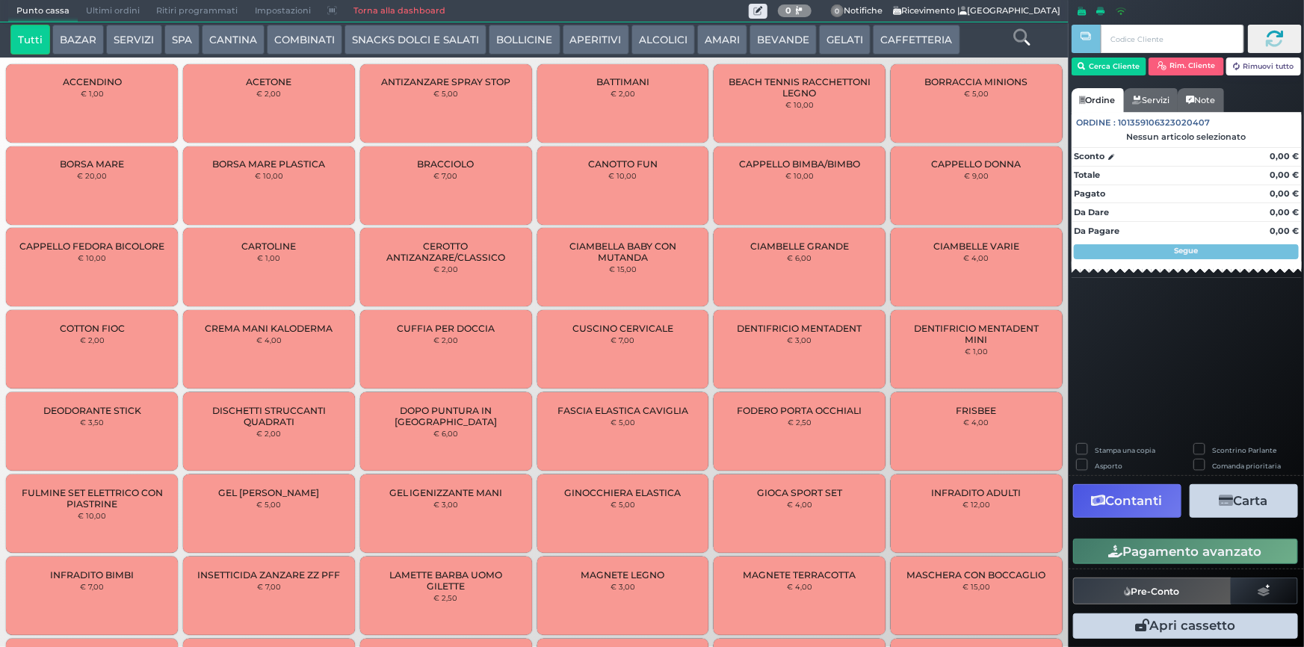
click at [187, 44] on button "SPA" at bounding box center [181, 40] width 35 height 30
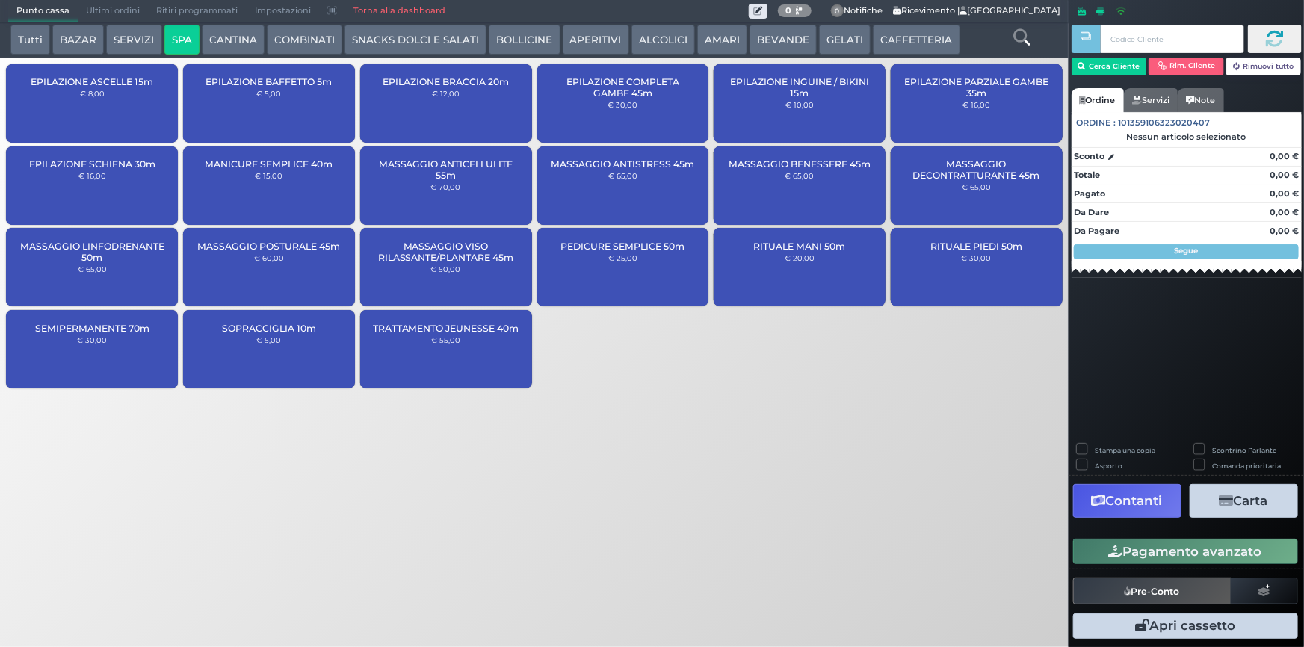
click at [92, 41] on button "BAZAR" at bounding box center [78, 40] width 52 height 30
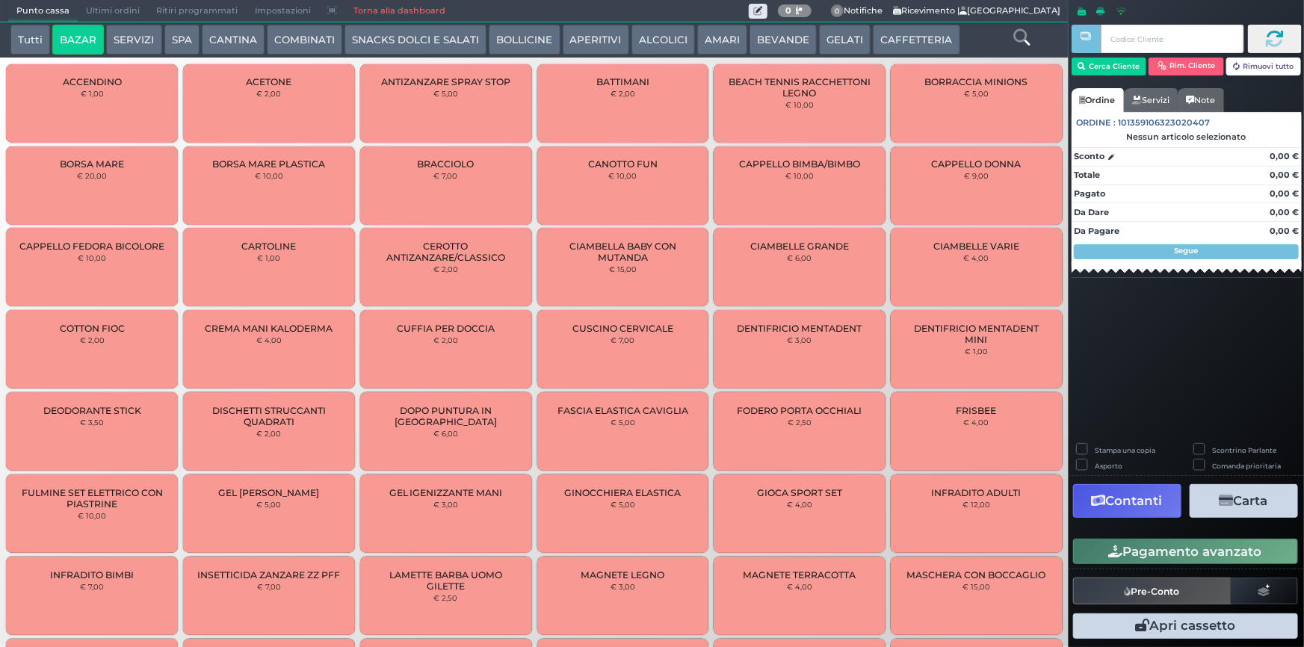
click at [129, 37] on button "SERVIZI" at bounding box center [133, 40] width 55 height 30
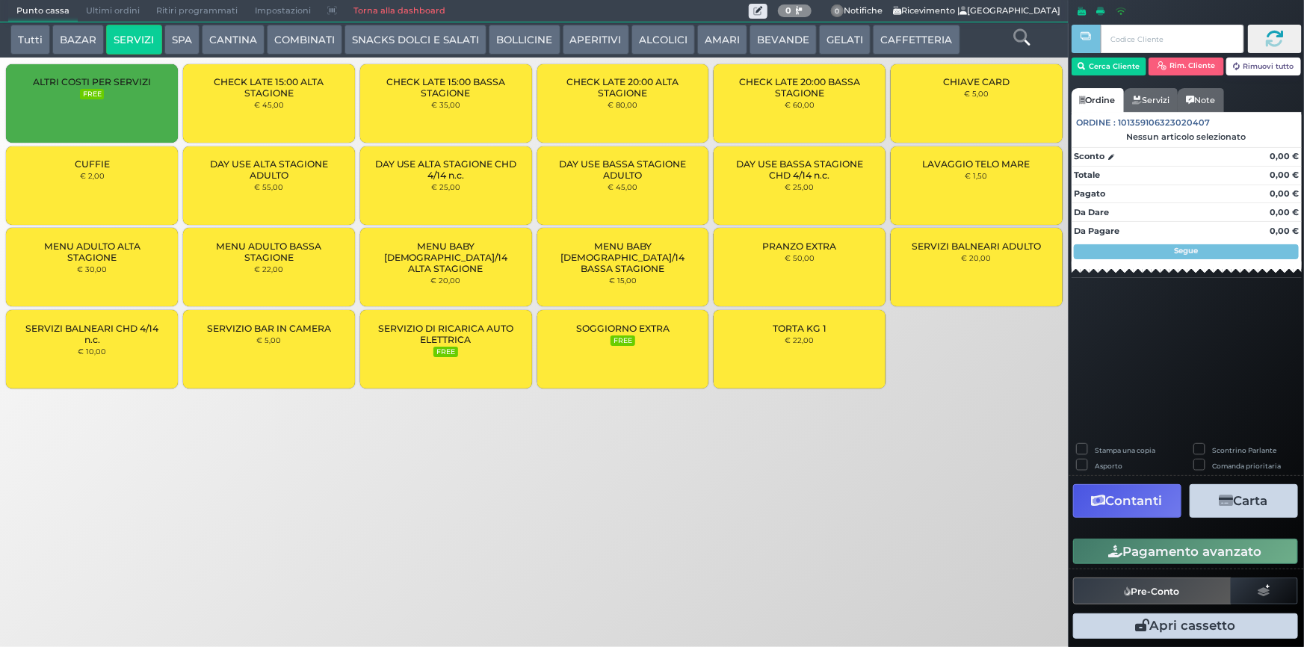
click at [964, 179] on div "LAVAGGIO TELO MARE € 1,50" at bounding box center [977, 186] width 172 height 78
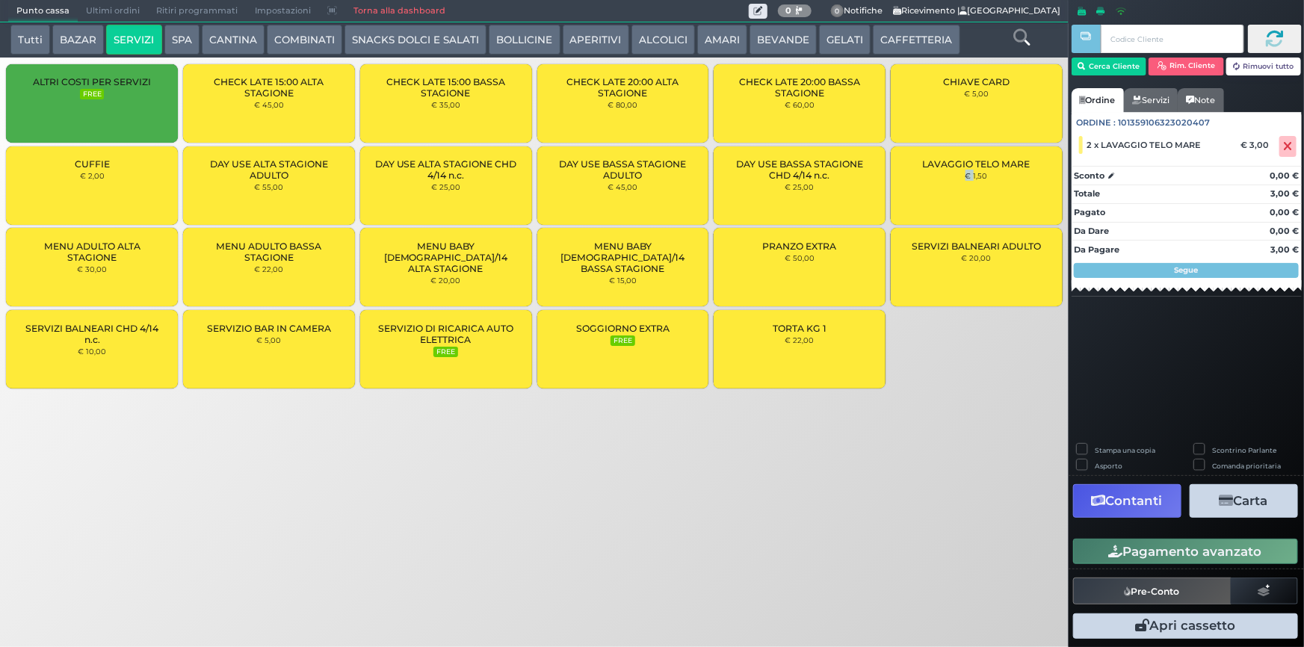
click at [963, 186] on div "LAVAGGIO TELO MARE € 1,50" at bounding box center [977, 186] width 172 height 78
click at [1104, 73] on button "Cerca Cliente" at bounding box center [1110, 67] width 76 height 18
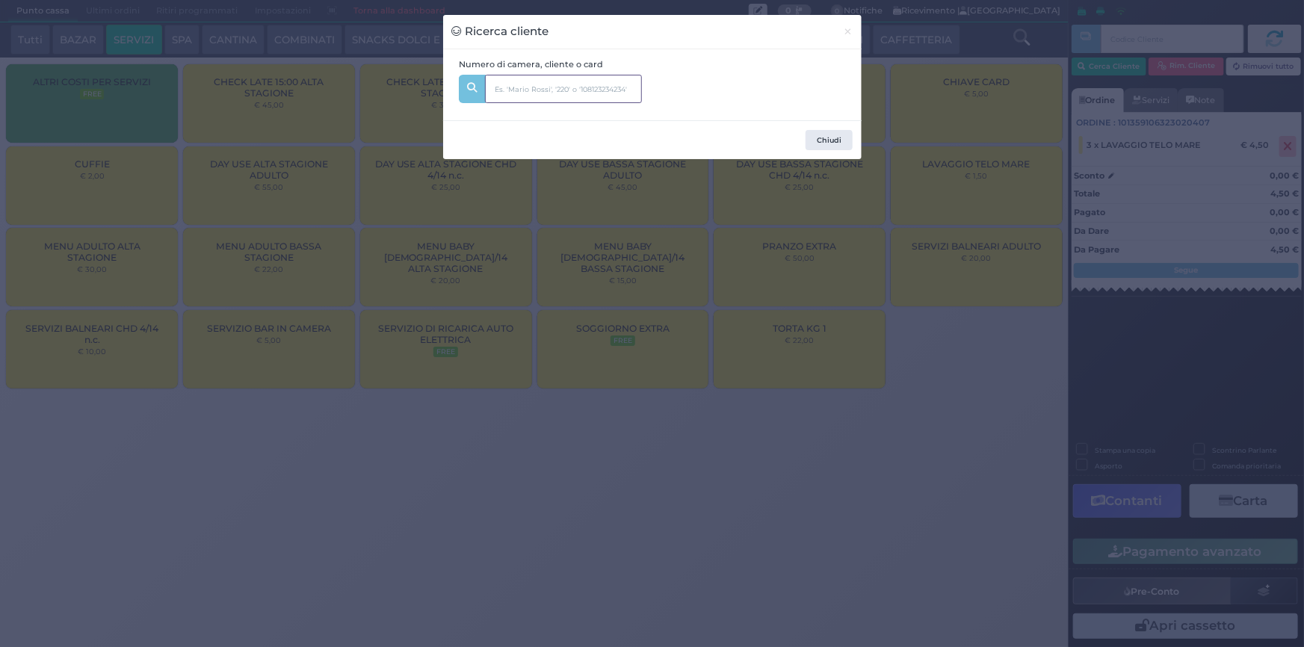
click at [549, 96] on input "text" at bounding box center [563, 89] width 157 height 28
type input "133"
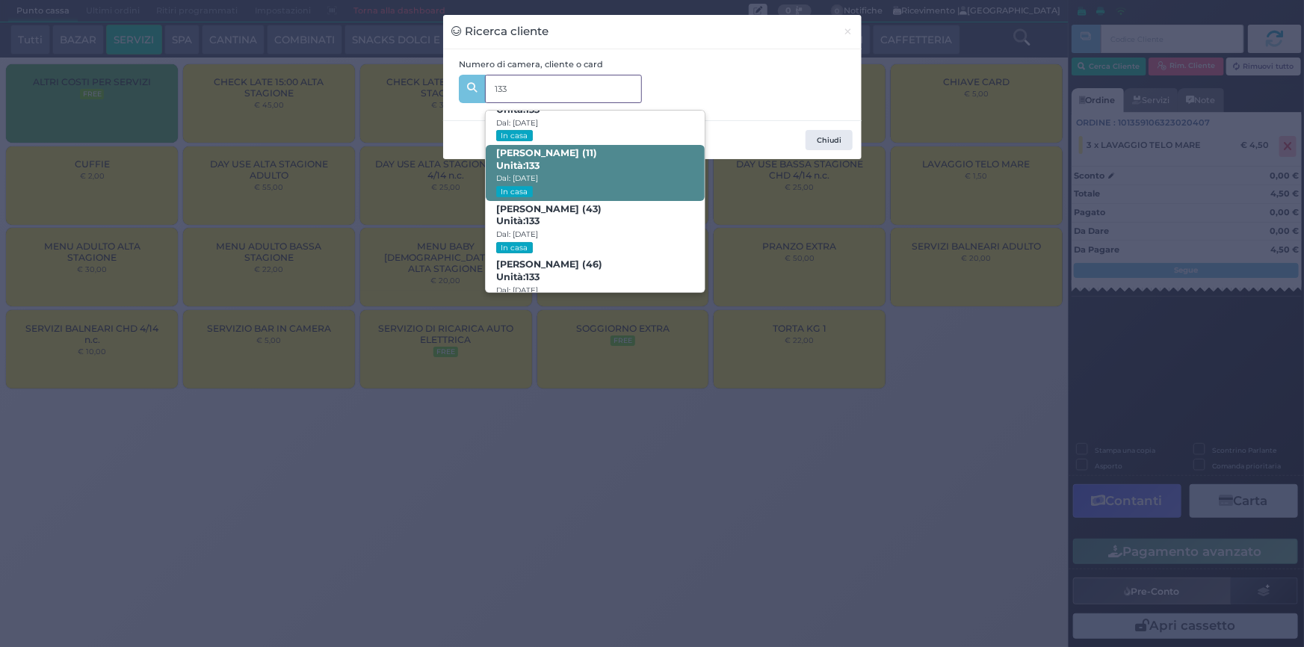
scroll to position [70, 0]
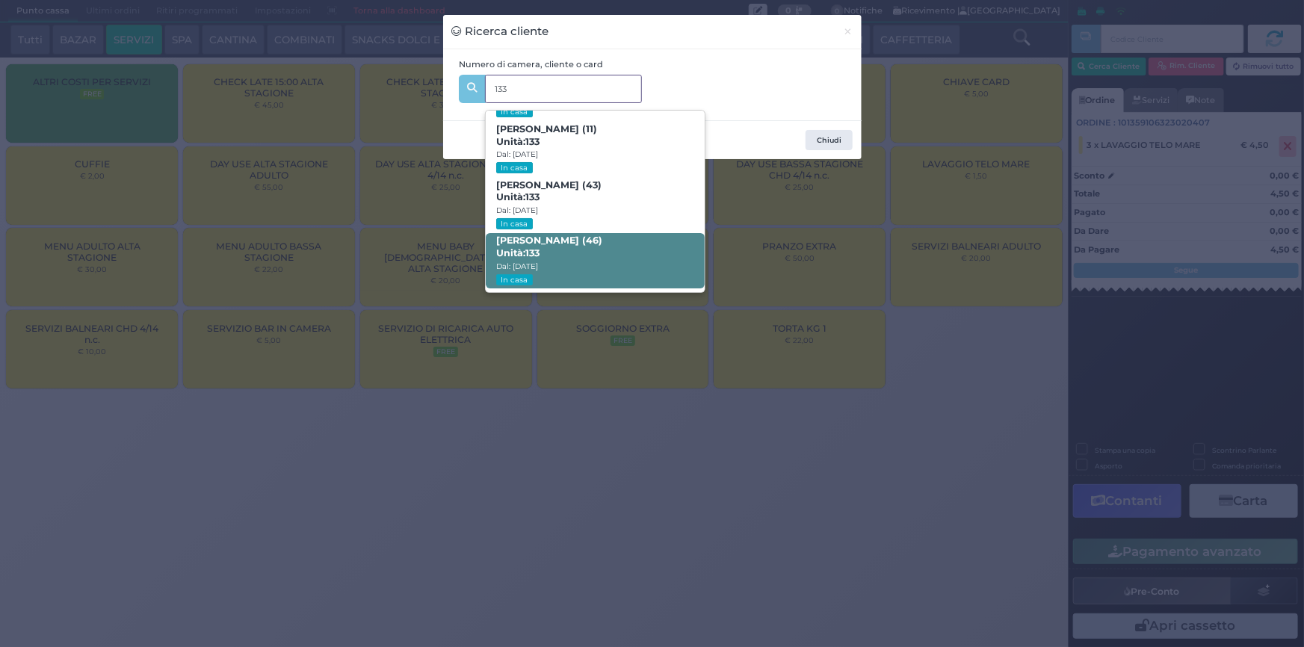
click at [561, 241] on b "Francesco Berardi (46) Unità: 133" at bounding box center [549, 247] width 106 height 24
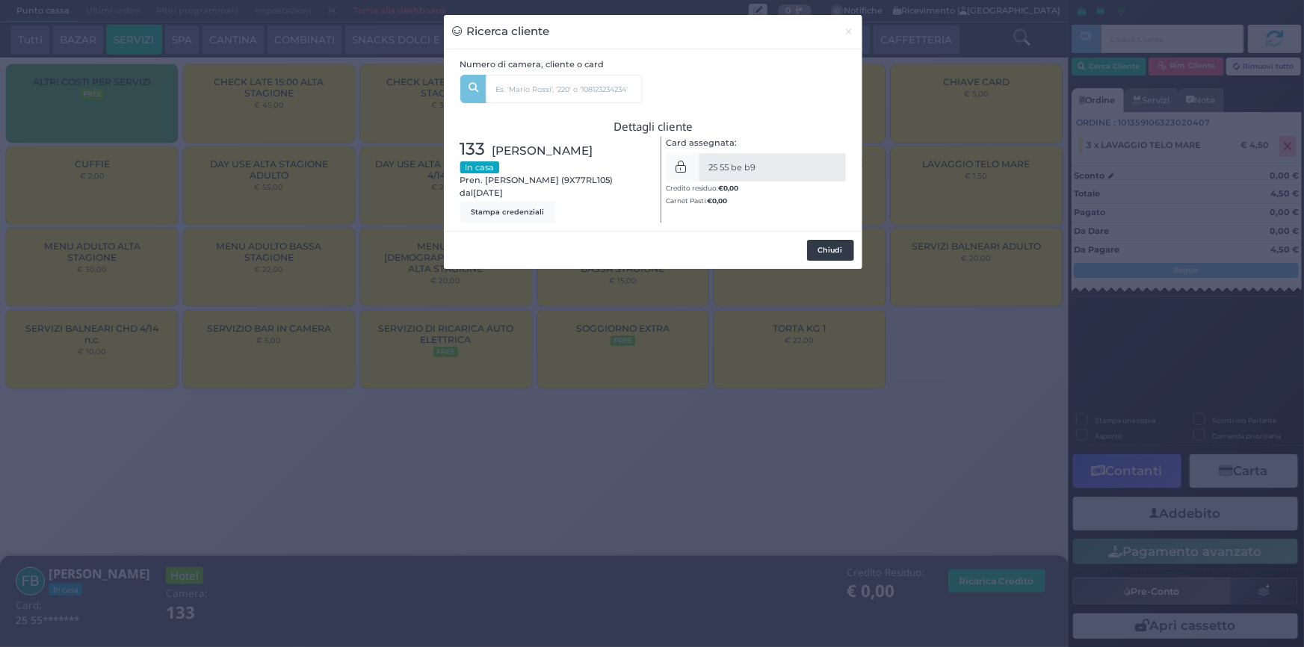
click at [837, 248] on button "Chiudi" at bounding box center [830, 250] width 47 height 21
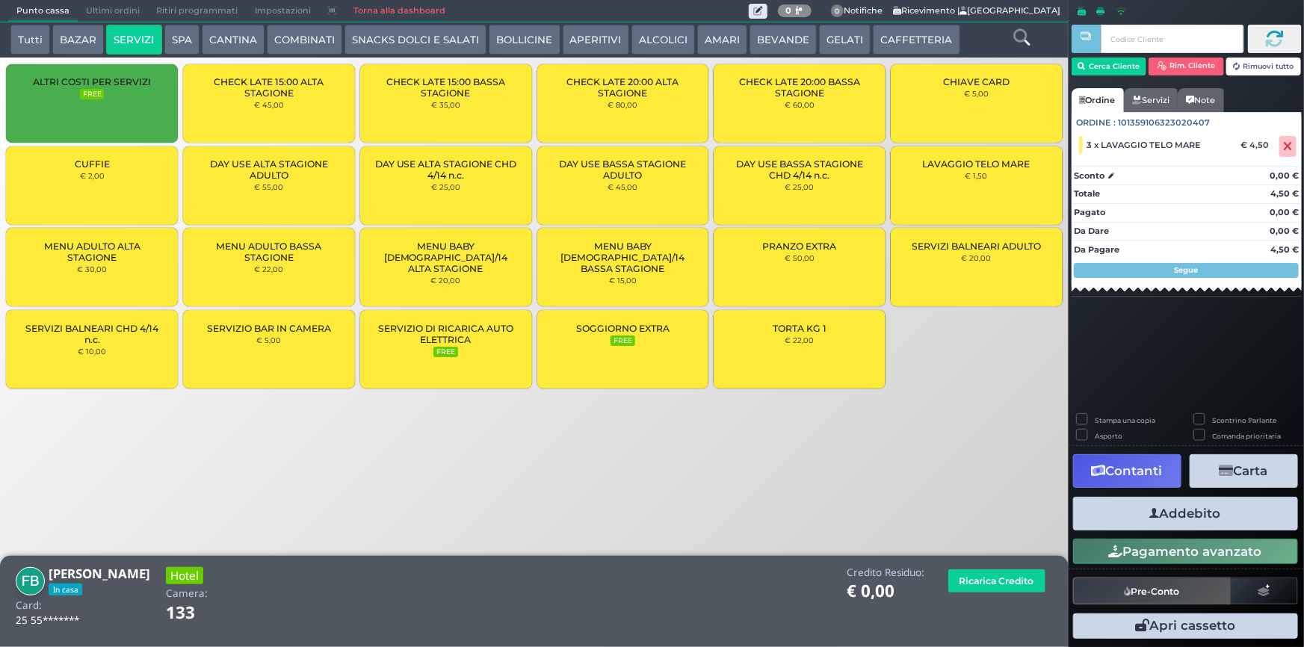
click at [1183, 509] on button "Addebito" at bounding box center [1185, 514] width 225 height 34
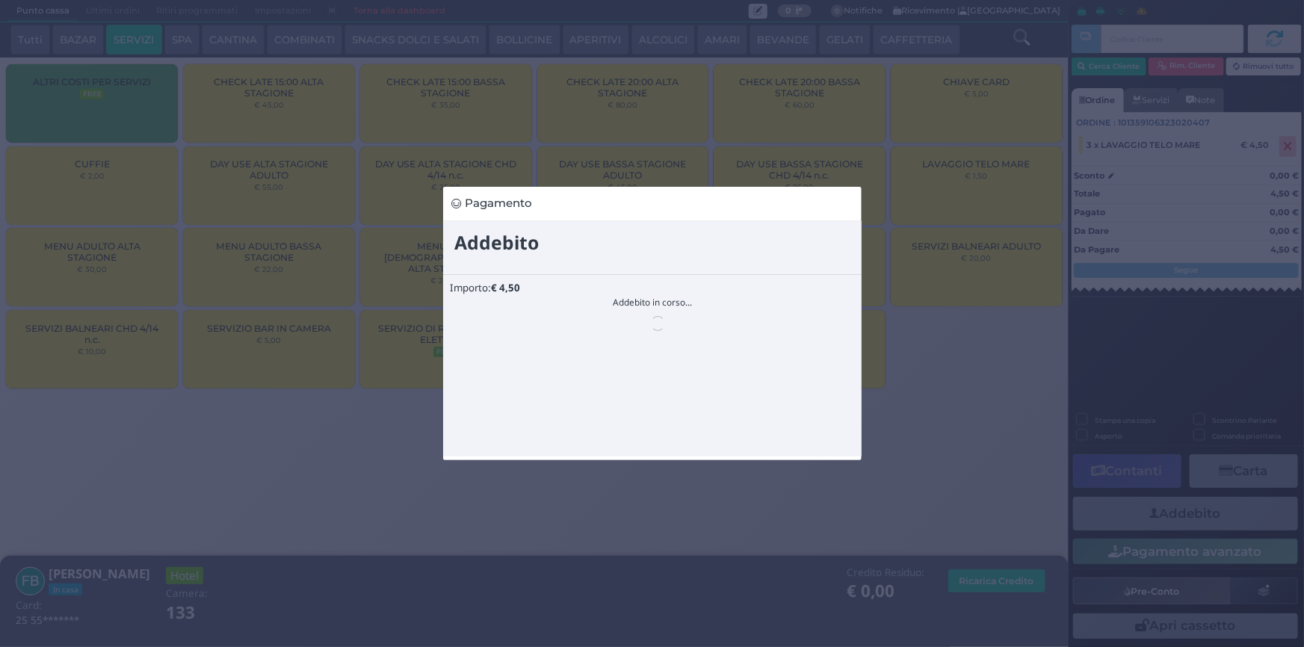
scroll to position [0, 0]
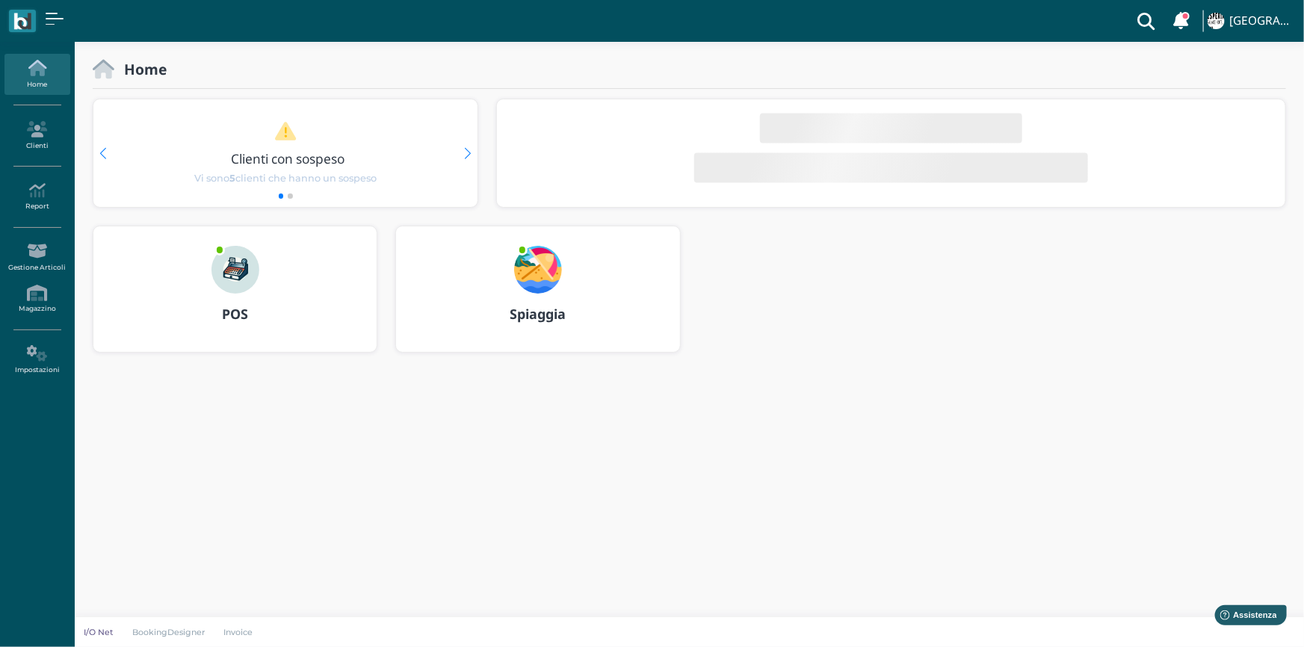
click at [537, 267] on img at bounding box center [538, 270] width 48 height 48
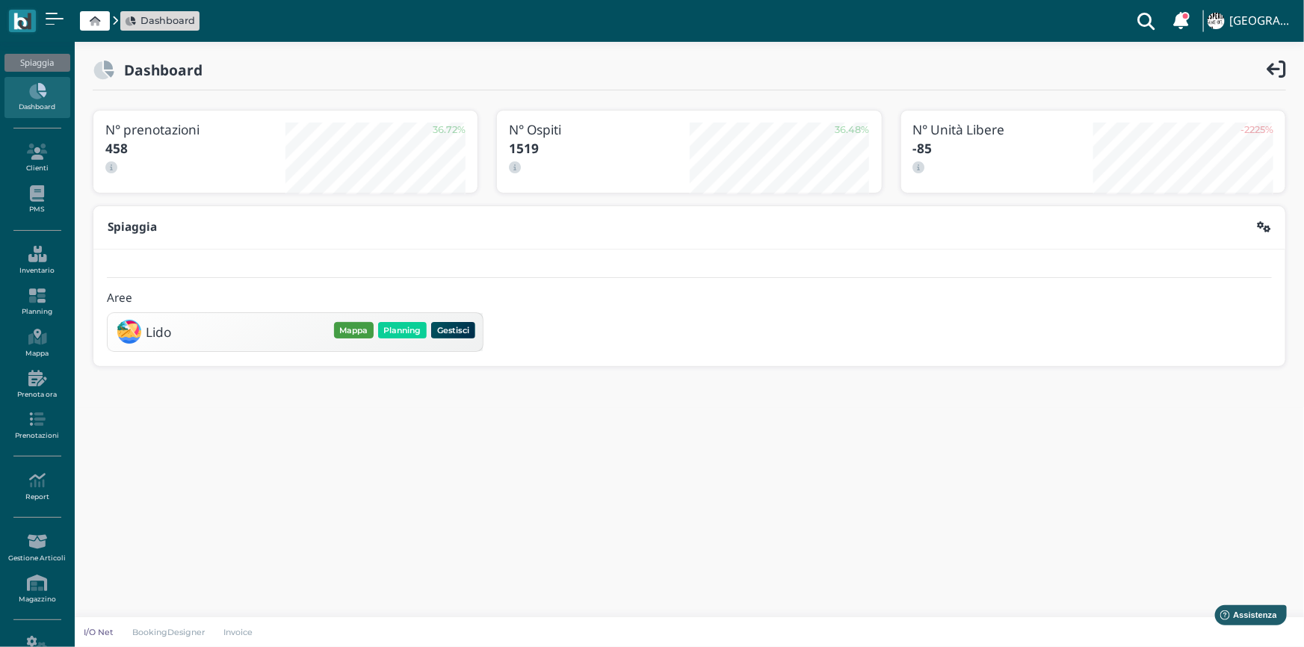
click at [365, 333] on button "Mappa" at bounding box center [354, 330] width 40 height 16
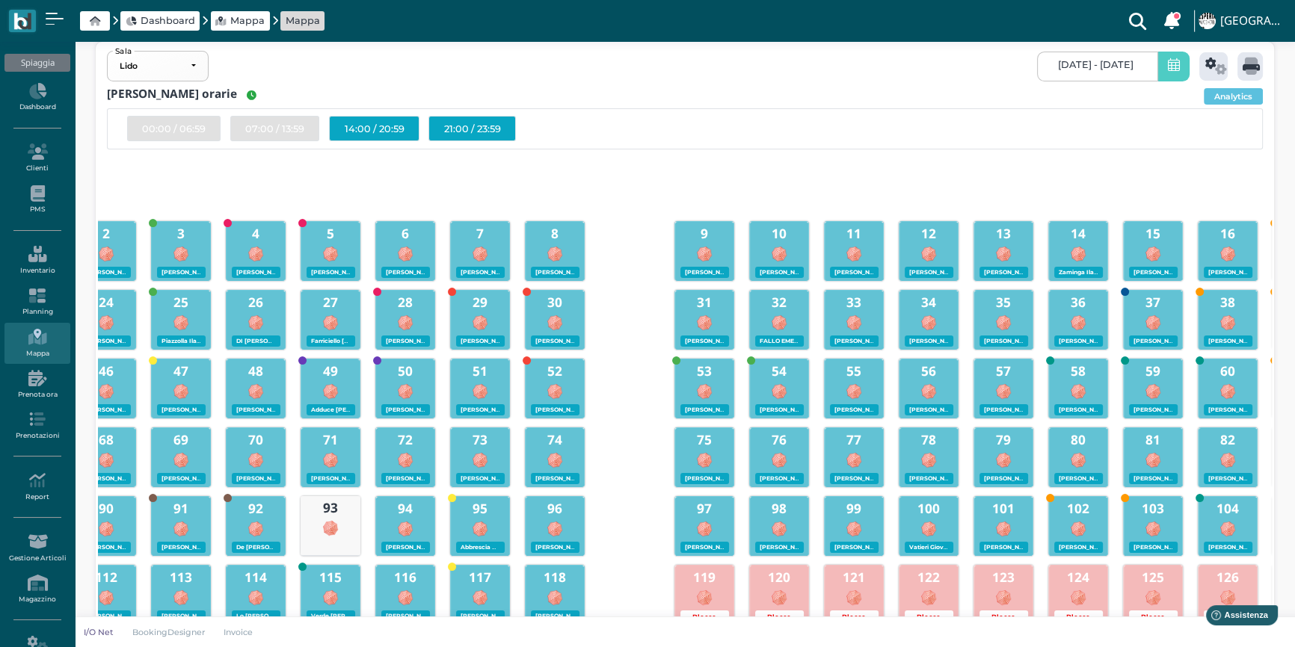
scroll to position [18, 0]
click at [34, 295] on icon at bounding box center [36, 296] width 65 height 16
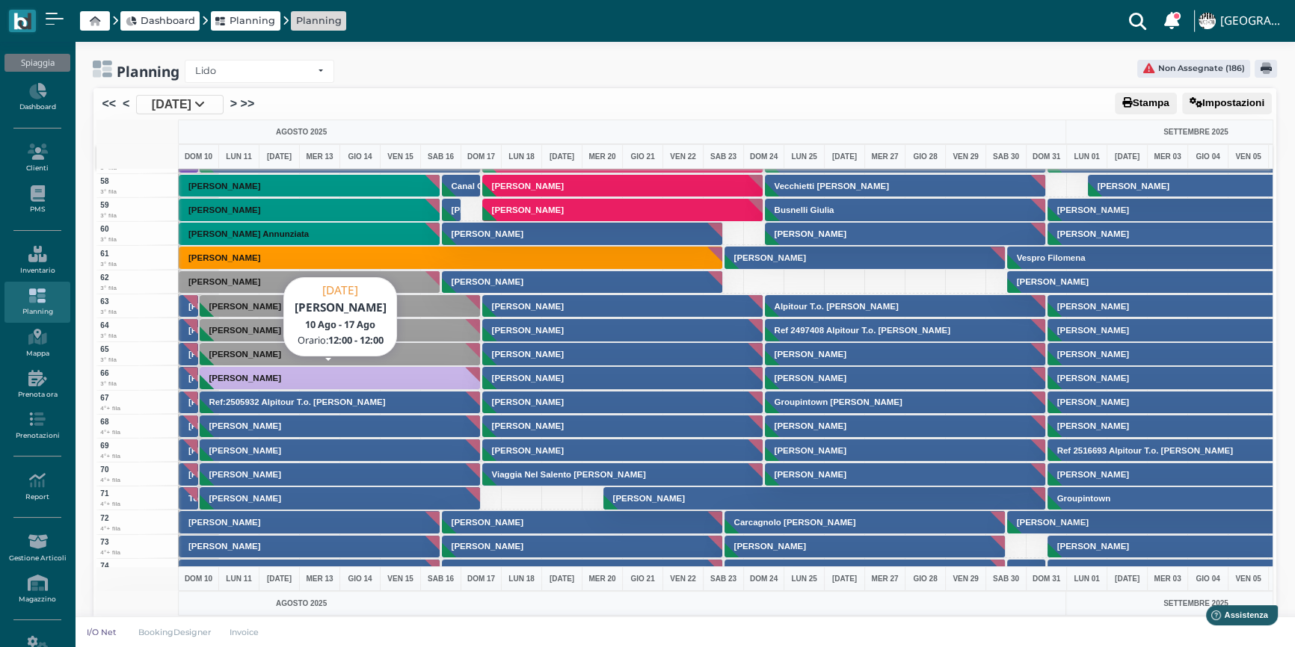
scroll to position [1495, 0]
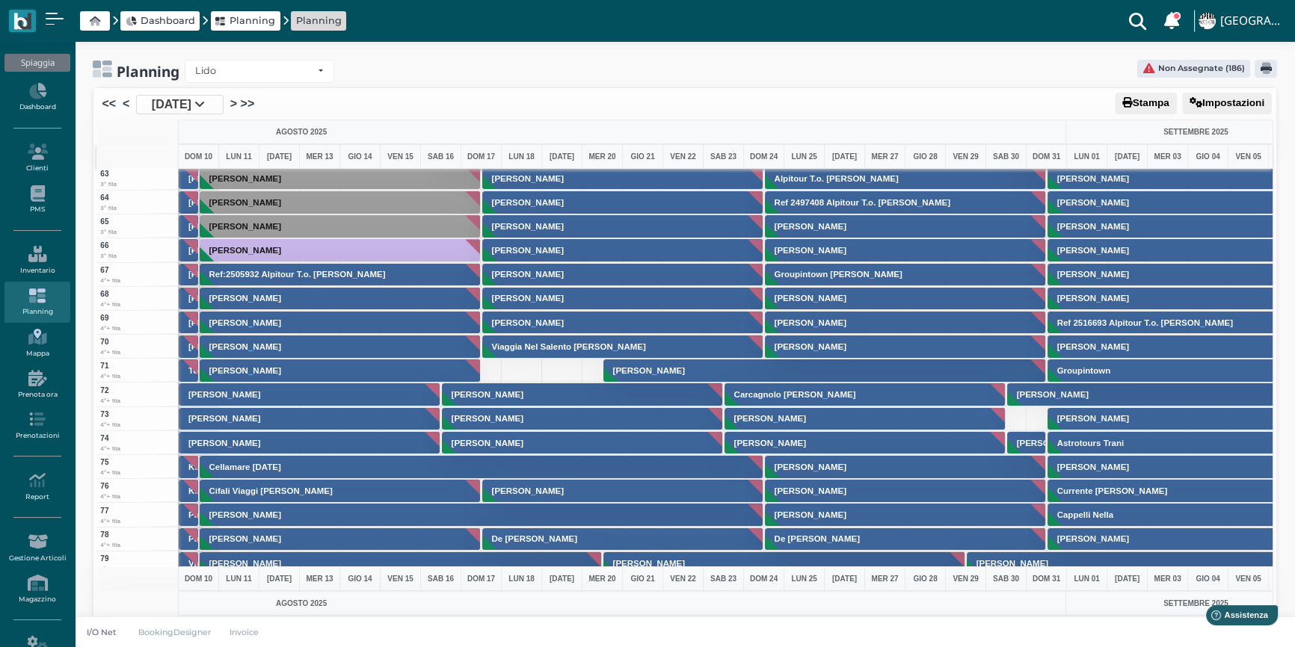
click at [49, 339] on icon at bounding box center [36, 337] width 65 height 16
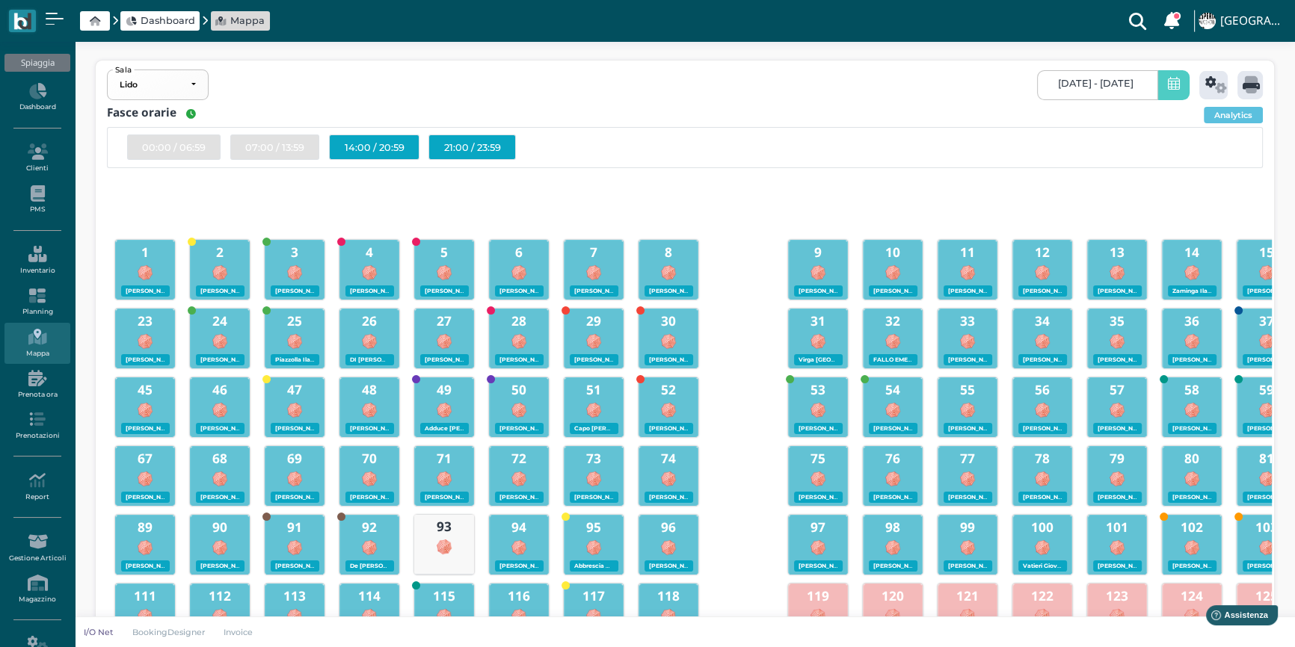
click at [449, 166] on div "00:00 / 06:59 07:00 / 13:59 14:00 / 20:59 21:00 / 23:59" at bounding box center [684, 147] width 1155 height 41
